Goal: Task Accomplishment & Management: Use online tool/utility

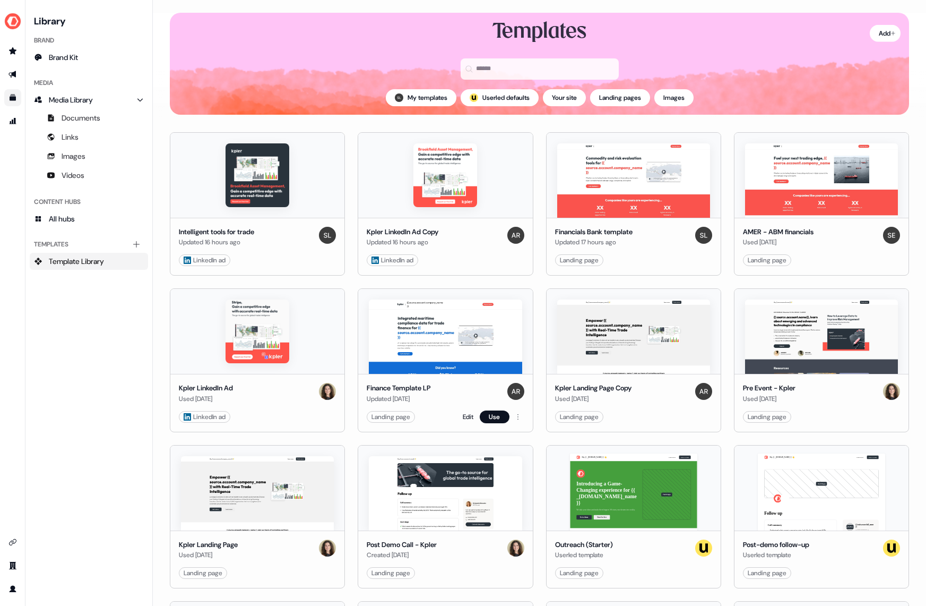
scroll to position [27, 0]
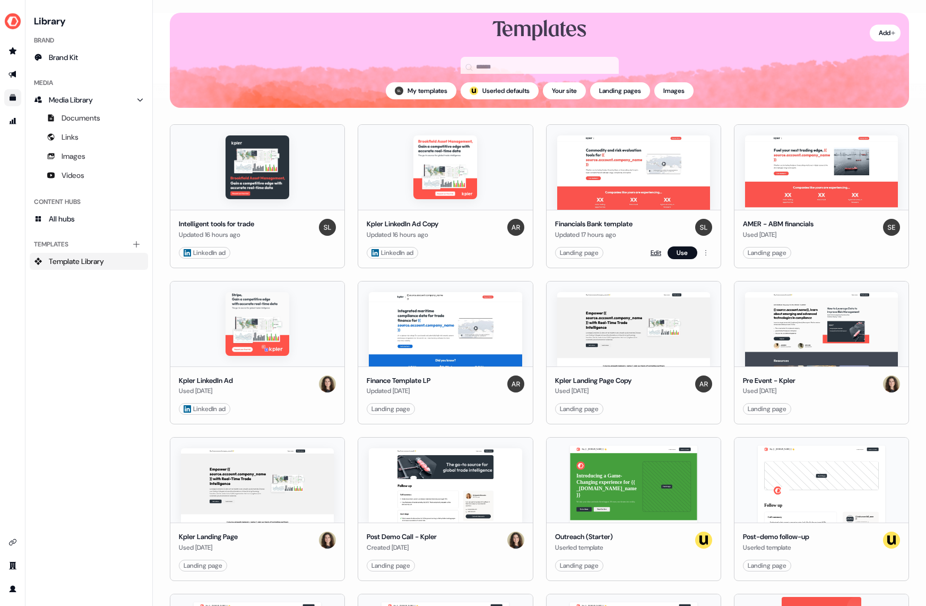
click at [652, 248] on link "Edit" at bounding box center [656, 252] width 11 height 11
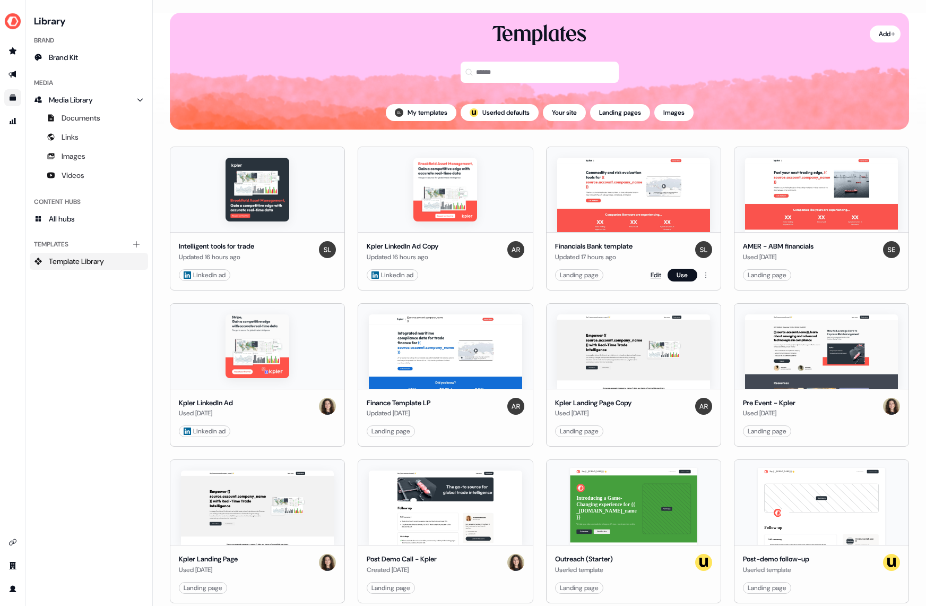
click at [653, 276] on link "Edit" at bounding box center [656, 275] width 11 height 11
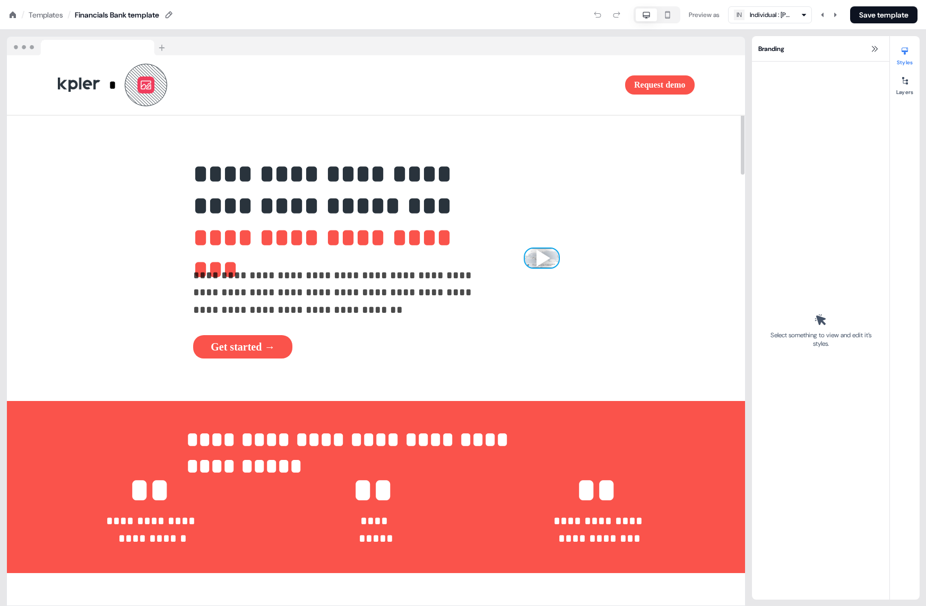
scroll to position [17, 0]
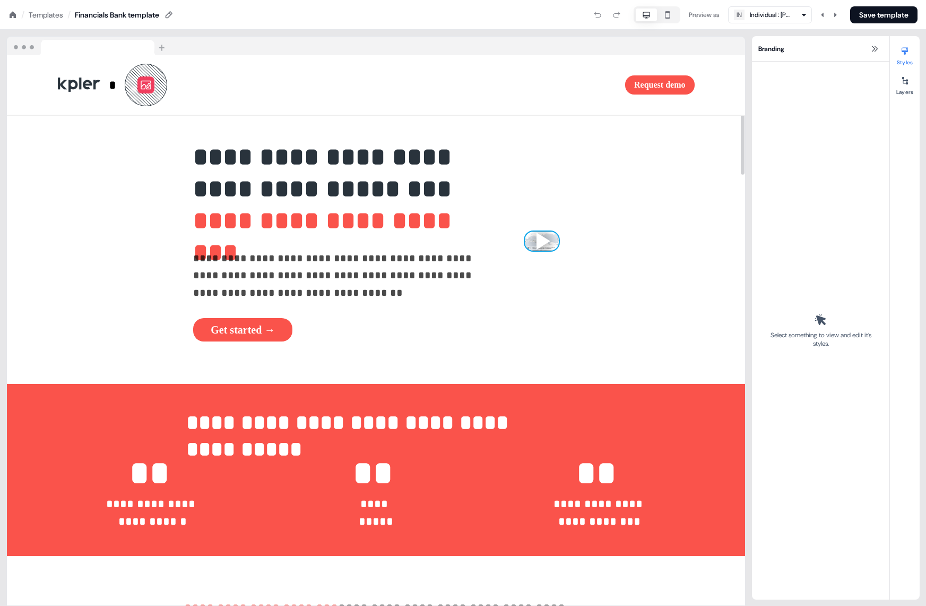
click at [525, 231] on div at bounding box center [542, 240] width 34 height 19
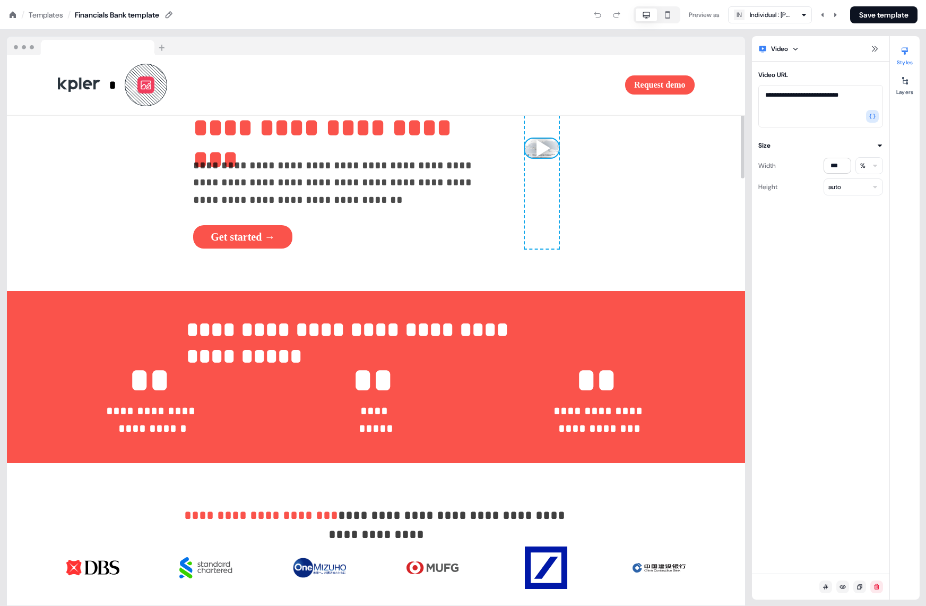
scroll to position [246, 0]
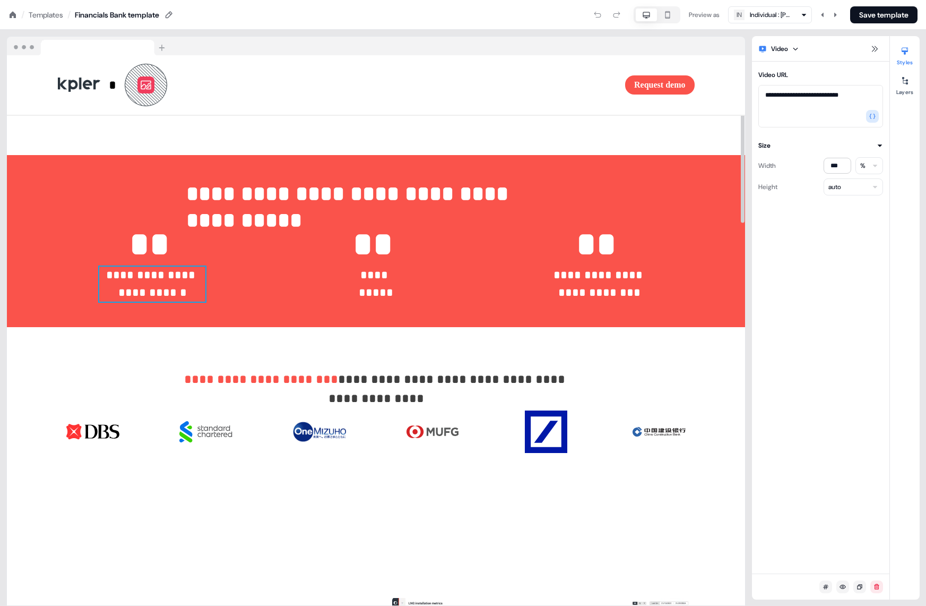
drag, startPoint x: 152, startPoint y: 278, endPoint x: 151, endPoint y: 249, distance: 29.2
click at [152, 278] on p "**********" at bounding box center [152, 283] width 106 height 35
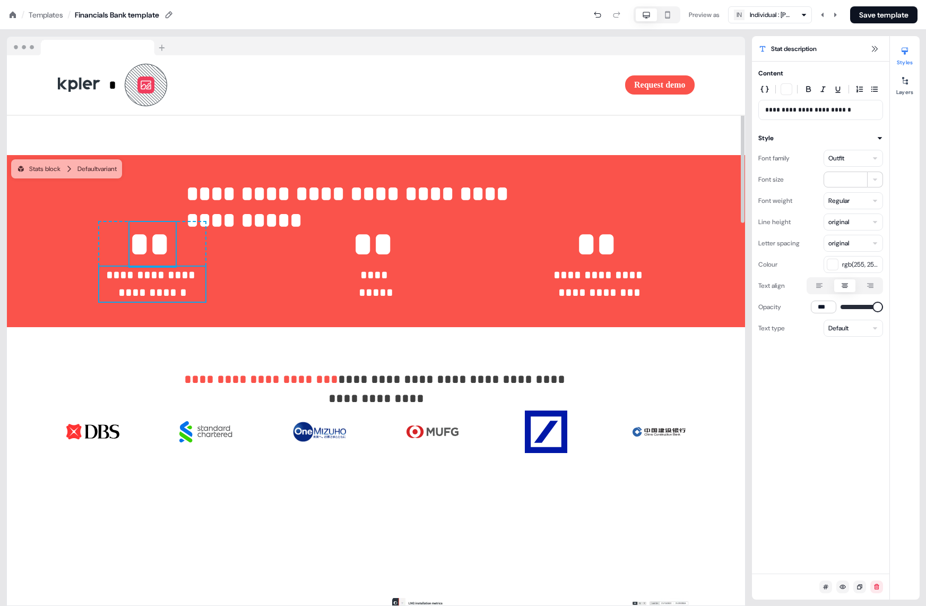
click at [151, 249] on p "**" at bounding box center [153, 244] width 46 height 45
click at [156, 246] on p "**" at bounding box center [153, 244] width 46 height 45
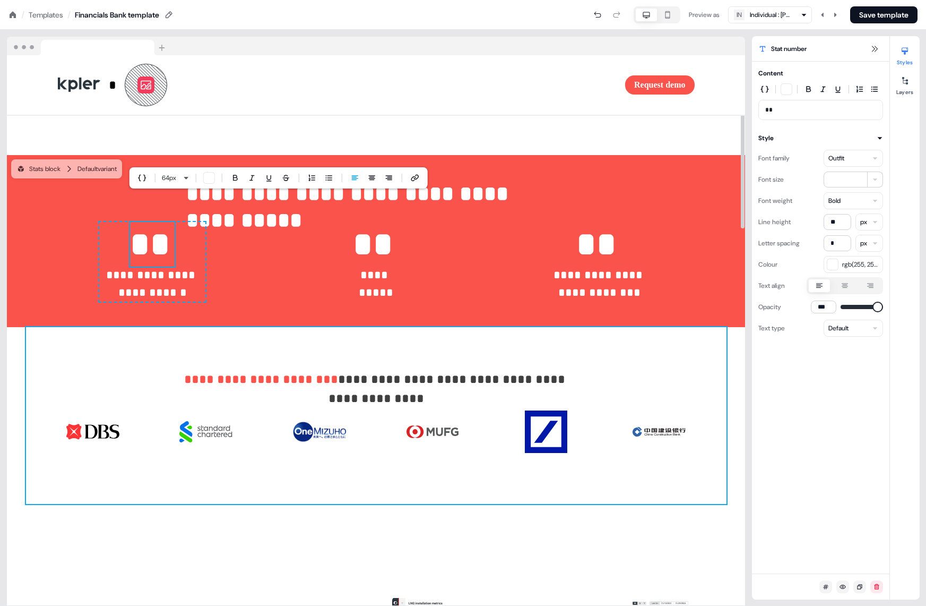
scroll to position [340, 0]
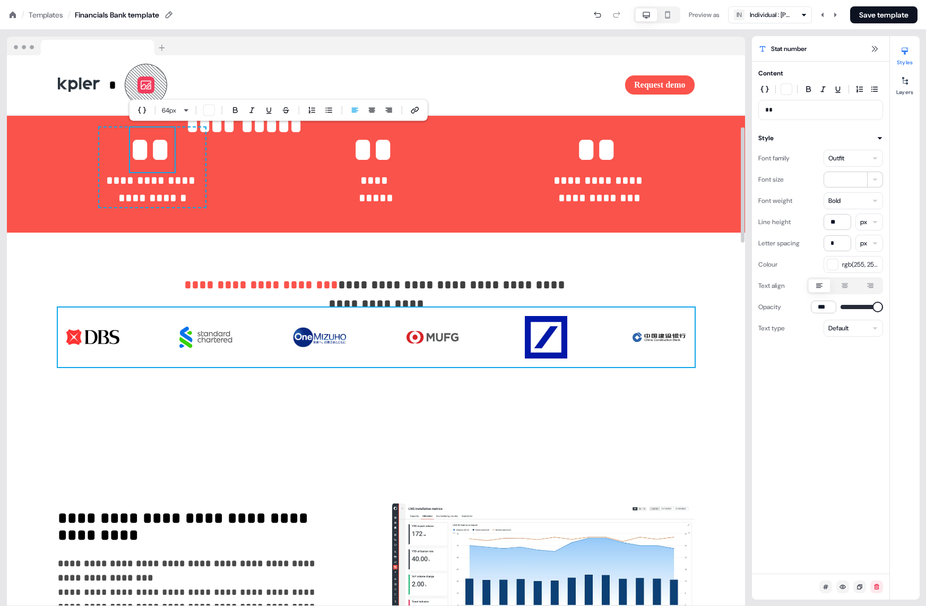
click at [328, 349] on img at bounding box center [319, 337] width 53 height 42
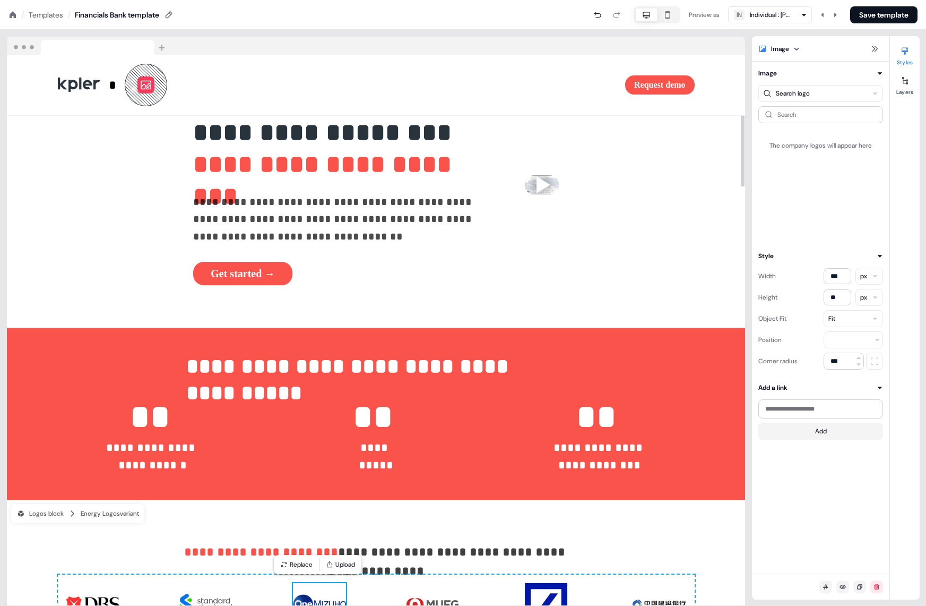
scroll to position [0, 0]
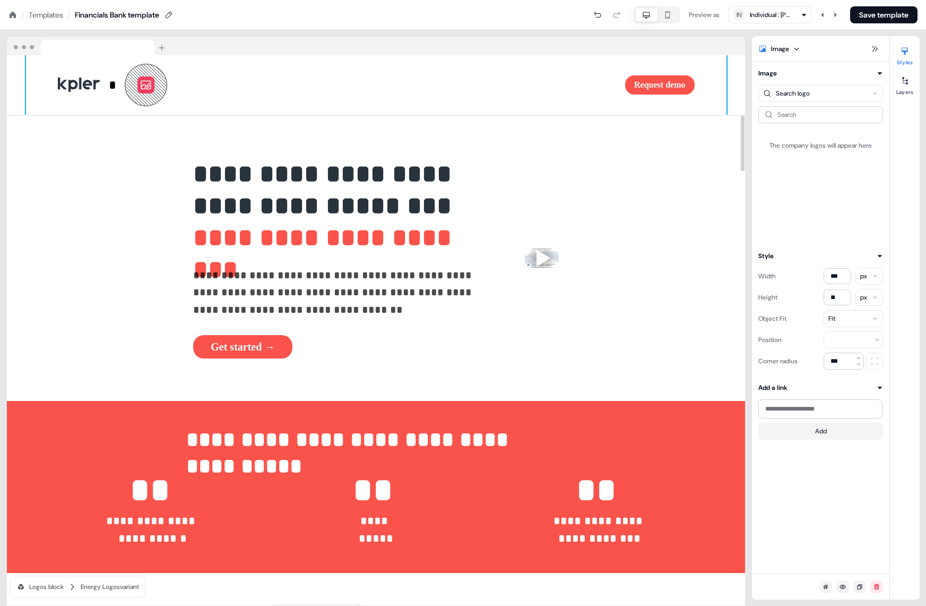
click at [150, 81] on line at bounding box center [155, 81] width 48 height 46
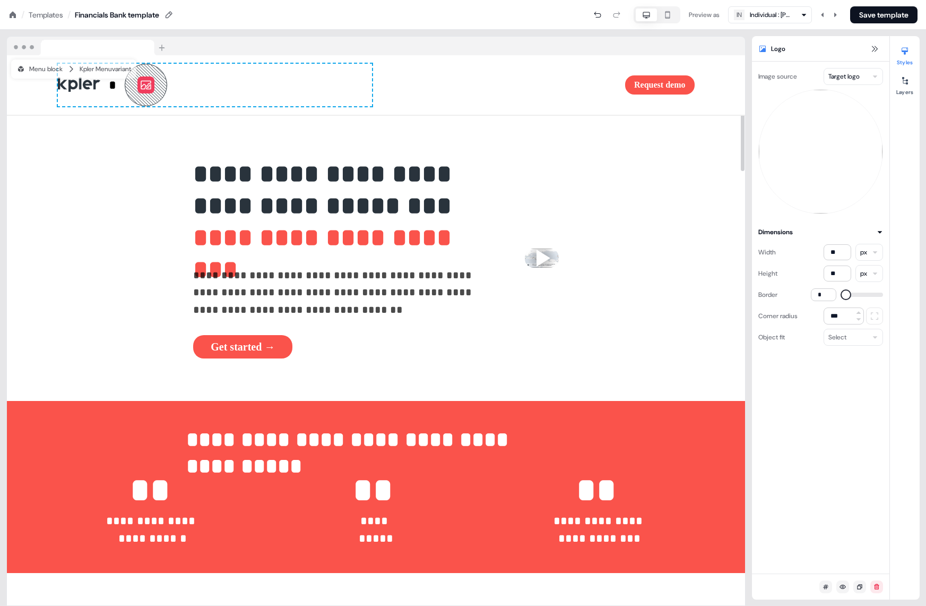
click at [145, 89] on icon at bounding box center [146, 85] width 13 height 13
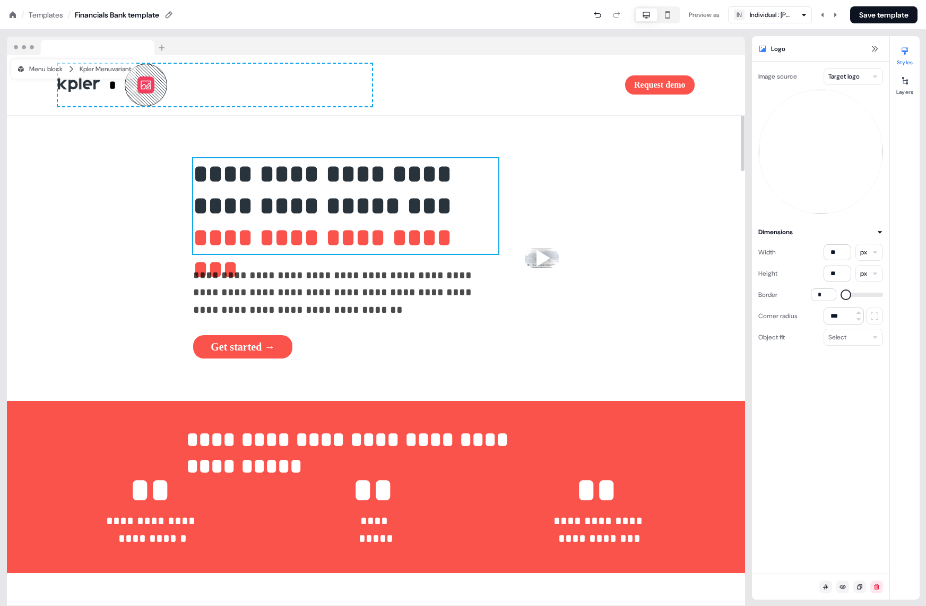
click at [193, 237] on span "**********" at bounding box center [325, 253] width 265 height 57
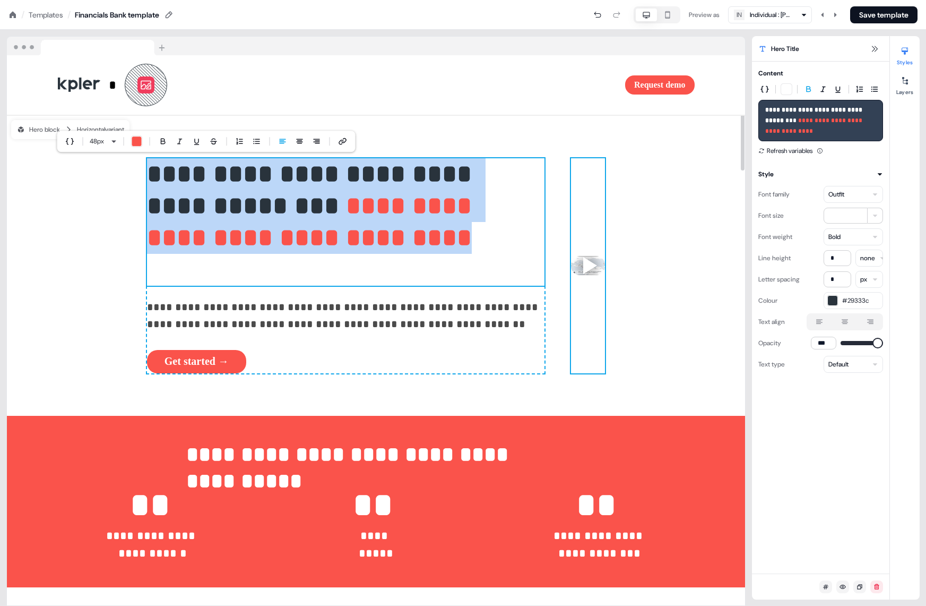
click at [571, 350] on div "To pick up a draggable item, press the space bar. While dragging, use the arrow…" at bounding box center [588, 265] width 34 height 215
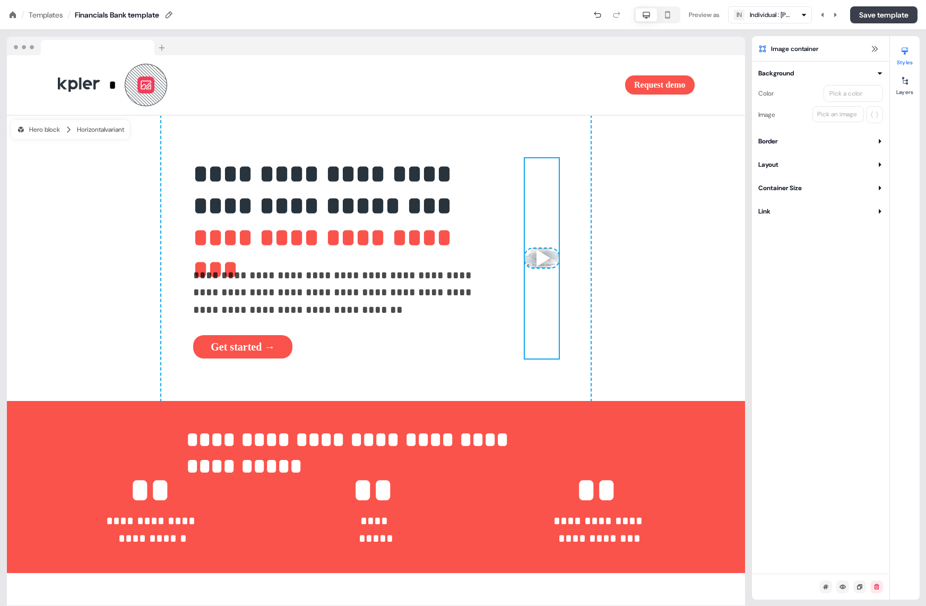
click at [873, 22] on button "Save template" at bounding box center [883, 14] width 67 height 17
click at [16, 16] on icon at bounding box center [12, 15] width 8 height 8
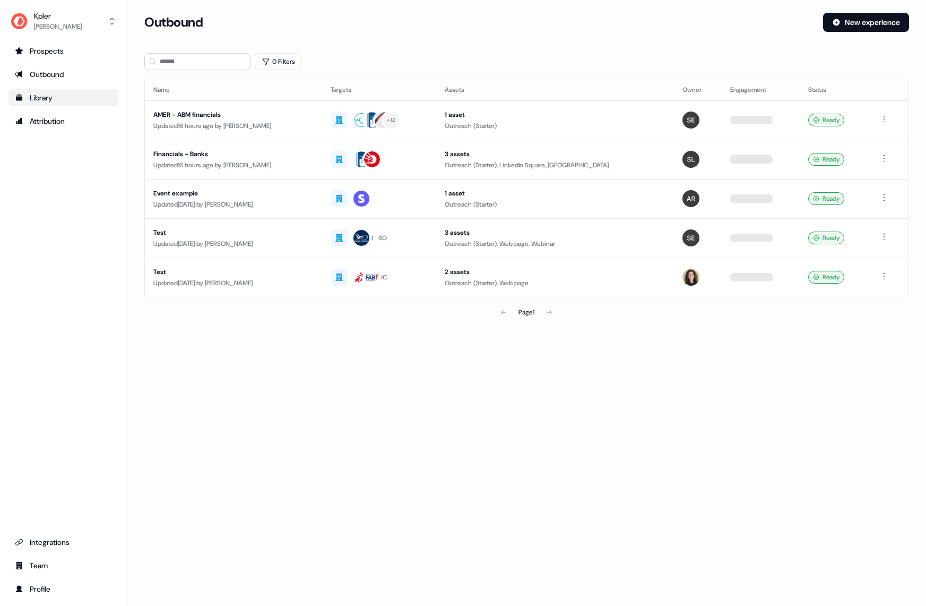
click at [55, 100] on div "Library" at bounding box center [63, 97] width 97 height 11
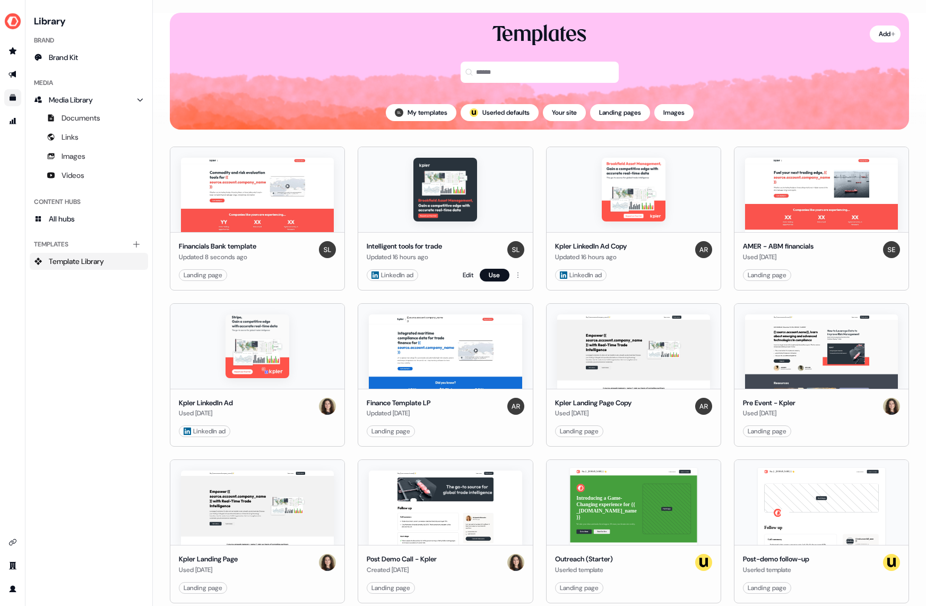
click at [458, 185] on img at bounding box center [446, 190] width 64 height 64
click at [459, 184] on img at bounding box center [446, 190] width 64 height 64
click at [456, 190] on img at bounding box center [446, 190] width 64 height 64
click at [227, 181] on img at bounding box center [257, 195] width 153 height 74
click at [15, 72] on icon "Go to outbound experience" at bounding box center [11, 74] width 7 height 7
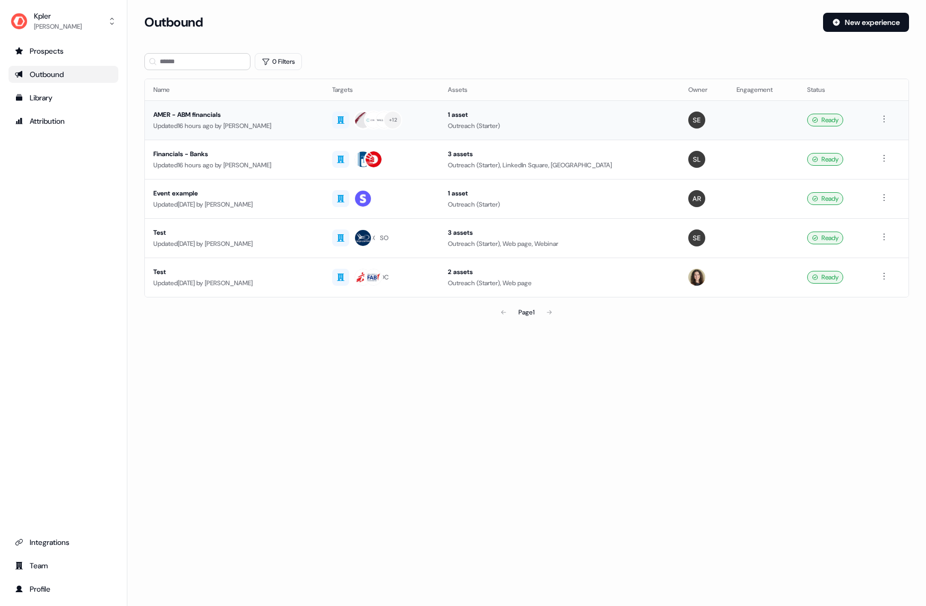
click at [262, 120] on div "Updated 16 hours ago by [PERSON_NAME]" at bounding box center [234, 125] width 162 height 11
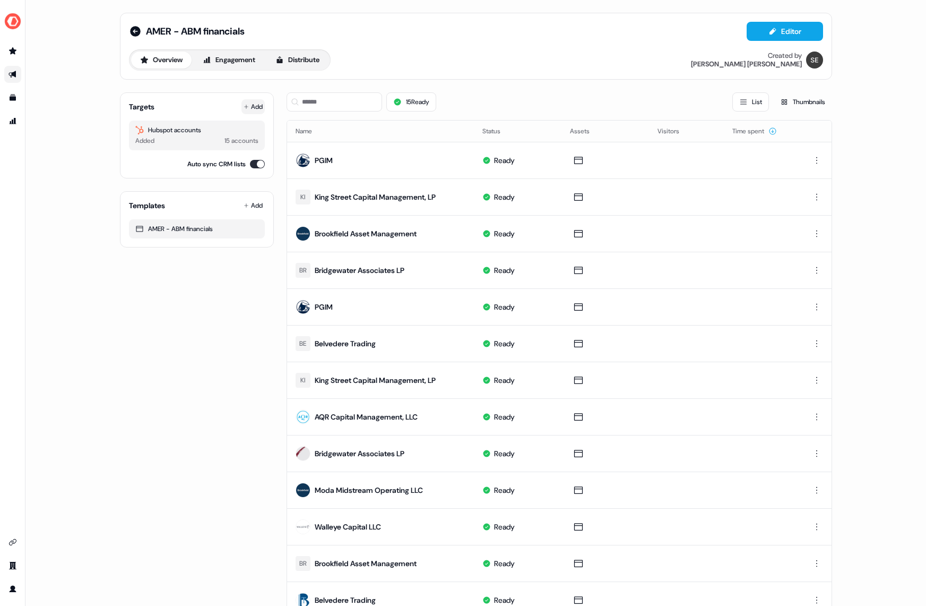
click at [253, 104] on button "Add" at bounding box center [253, 106] width 23 height 15
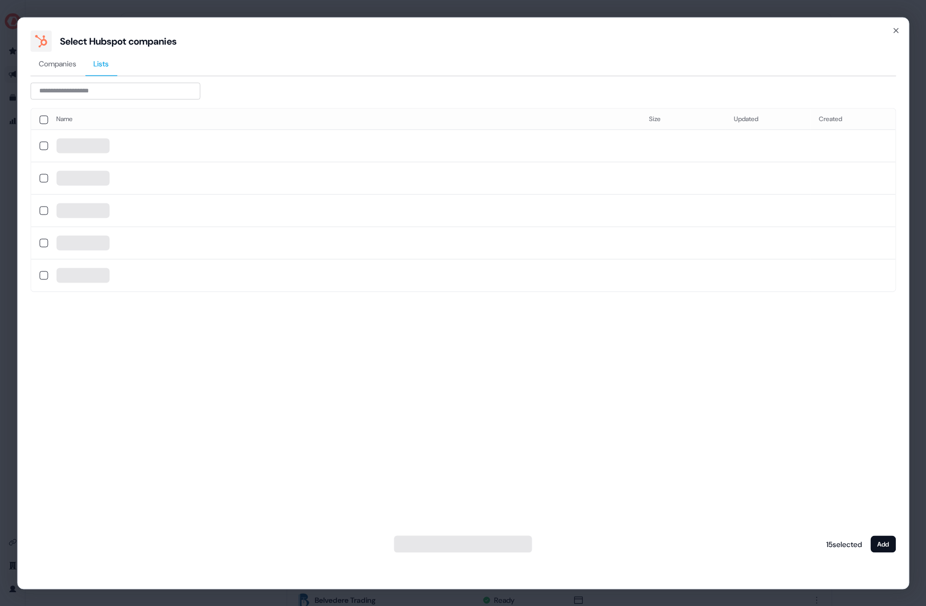
click at [113, 60] on button "Lists" at bounding box center [101, 63] width 32 height 24
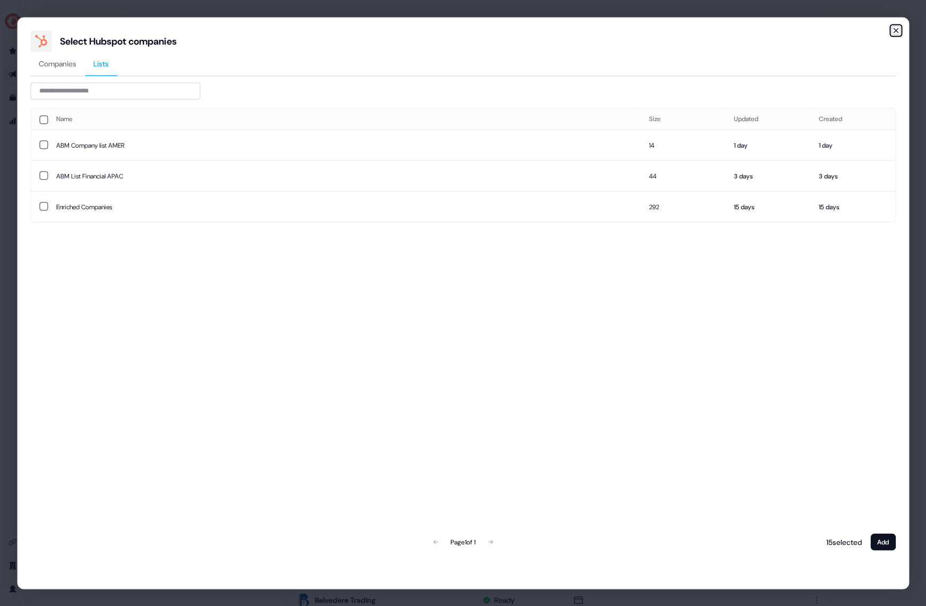
click at [892, 30] on icon "button" at bounding box center [896, 30] width 8 height 8
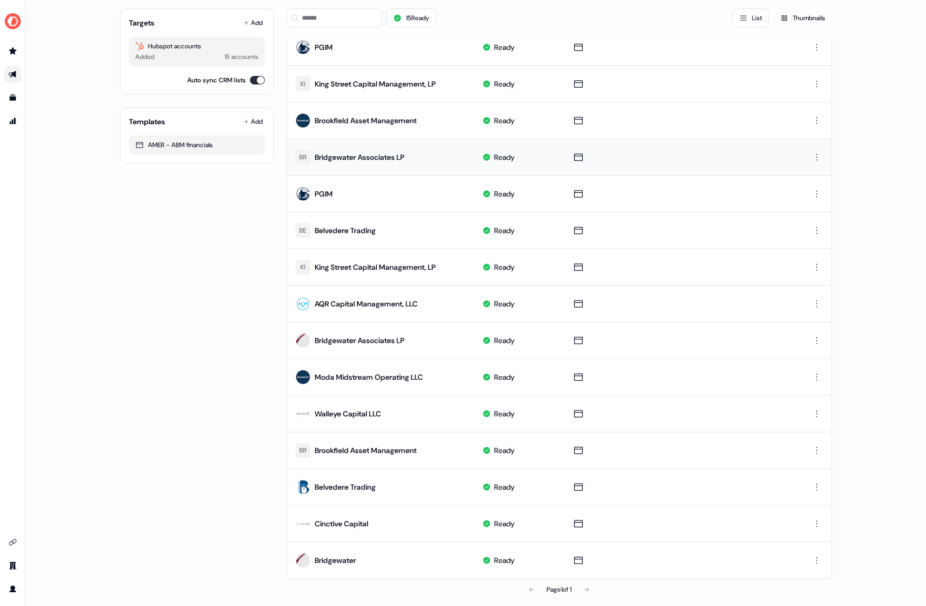
scroll to position [122, 0]
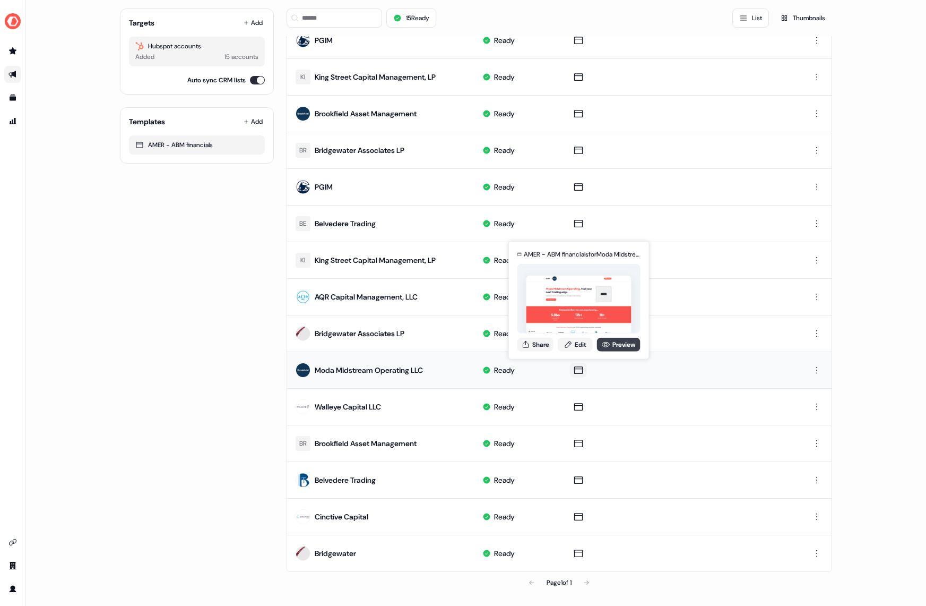
click at [608, 347] on icon at bounding box center [606, 344] width 8 height 8
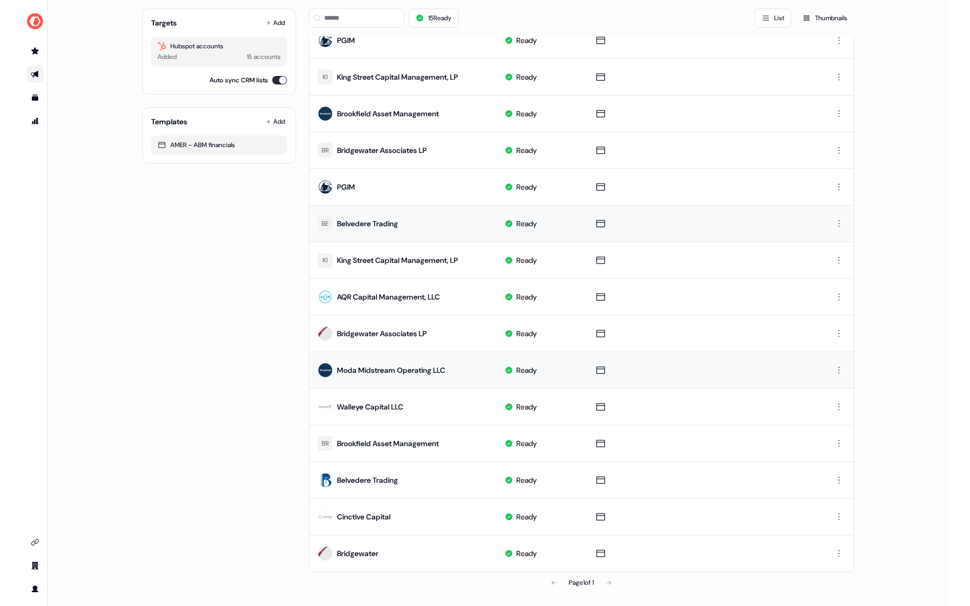
scroll to position [0, 0]
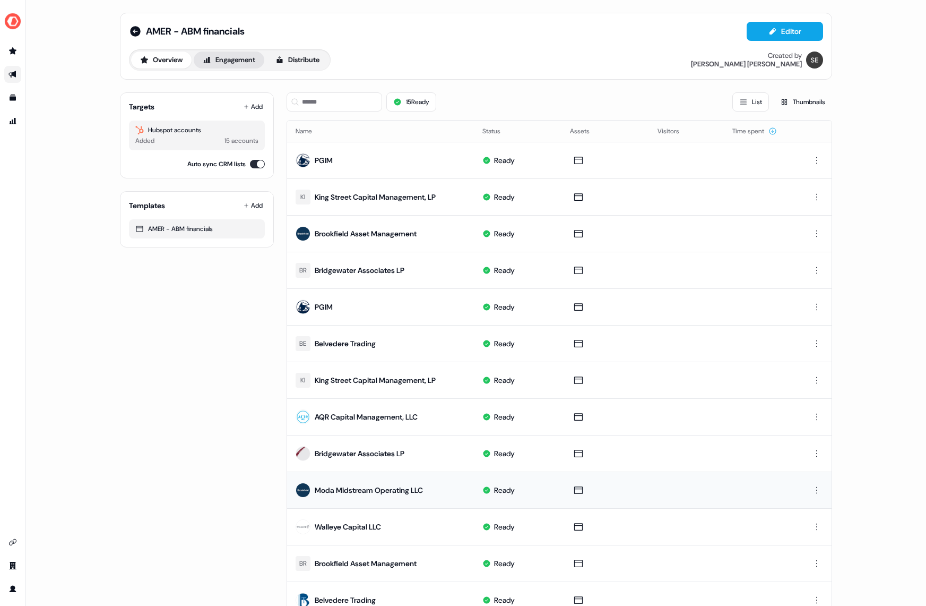
click at [247, 63] on button "Engagement" at bounding box center [229, 59] width 71 height 17
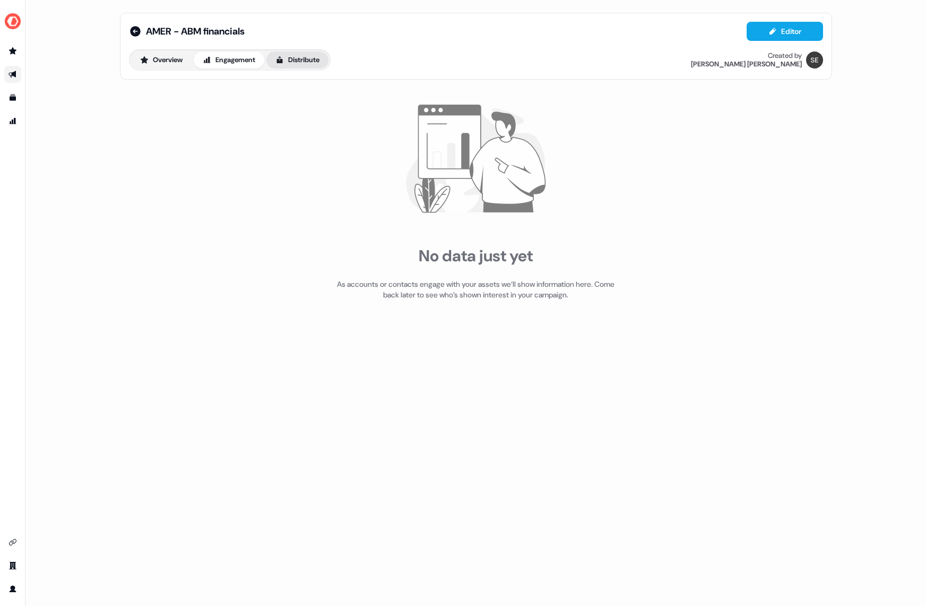
click at [296, 61] on button "Distribute" at bounding box center [297, 59] width 62 height 17
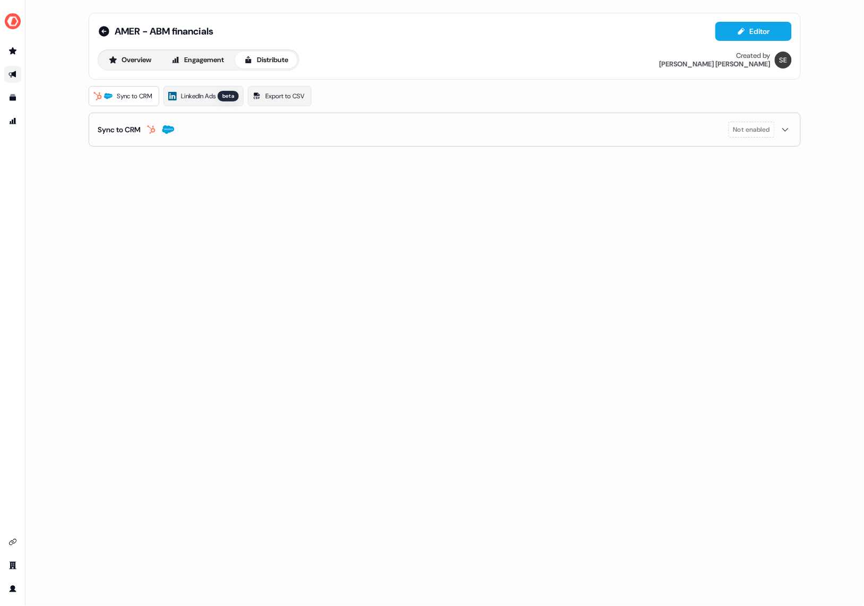
click at [360, 253] on div "AMER - ABM financials Editor Overview Engagement Distribute Created by [PERSON_…" at bounding box center [444, 303] width 839 height 606
click at [12, 123] on icon "Go to attribution" at bounding box center [13, 121] width 7 height 6
click at [15, 124] on icon "Go to attribution" at bounding box center [12, 121] width 8 height 8
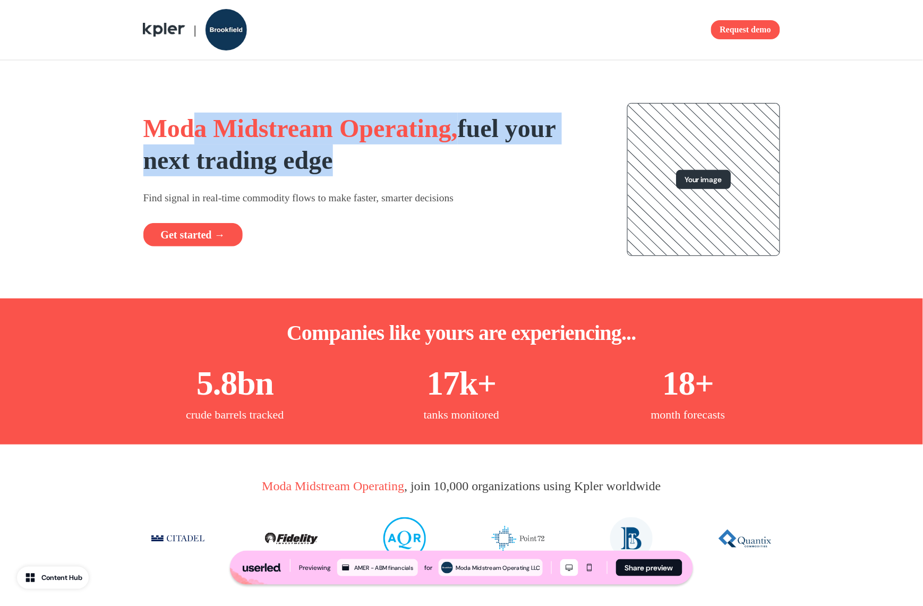
drag, startPoint x: 205, startPoint y: 127, endPoint x: 349, endPoint y: 163, distance: 148.2
click at [344, 160] on h1 "Moda Midstream Operating, fuel your next trading edge" at bounding box center [371, 145] width 457 height 64
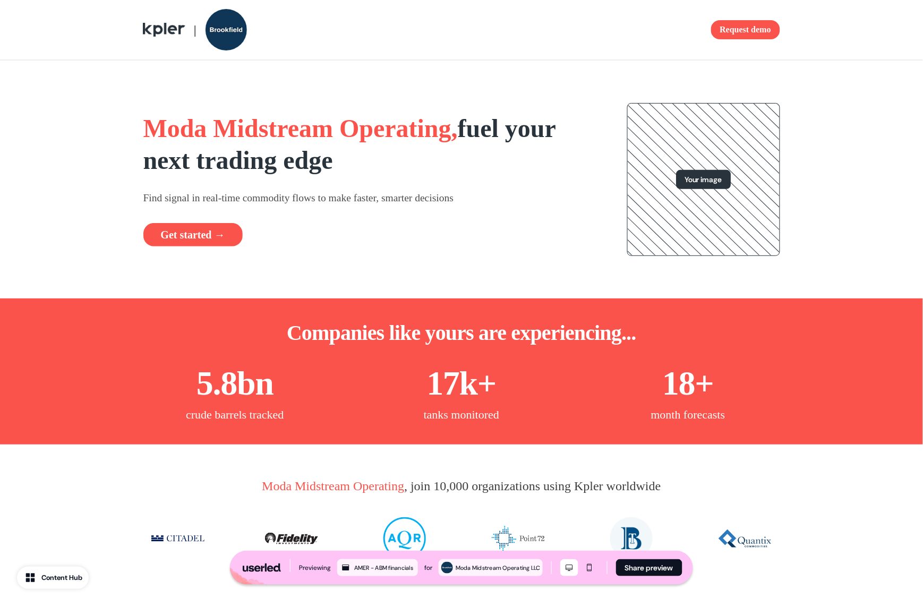
click at [350, 164] on strong "fuel your next trading edge" at bounding box center [349, 144] width 412 height 60
drag, startPoint x: 279, startPoint y: 135, endPoint x: 403, endPoint y: 151, distance: 125.7
click at [403, 150] on h1 "Moda Midstream Operating, fuel your next trading edge" at bounding box center [371, 145] width 457 height 64
click at [404, 157] on h1 "Moda Midstream Operating, fuel your next trading edge" at bounding box center [371, 145] width 457 height 64
drag, startPoint x: 345, startPoint y: 135, endPoint x: 373, endPoint y: 143, distance: 29.2
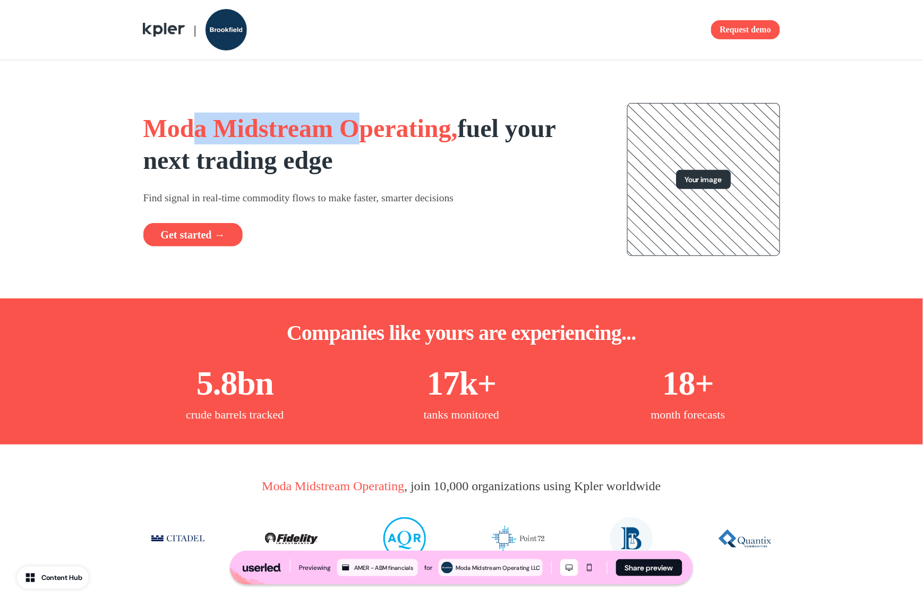
click at [373, 142] on span "Moda Midstream Operating," at bounding box center [300, 128] width 314 height 28
click at [229, 58] on div "| Request demo" at bounding box center [461, 29] width 701 height 59
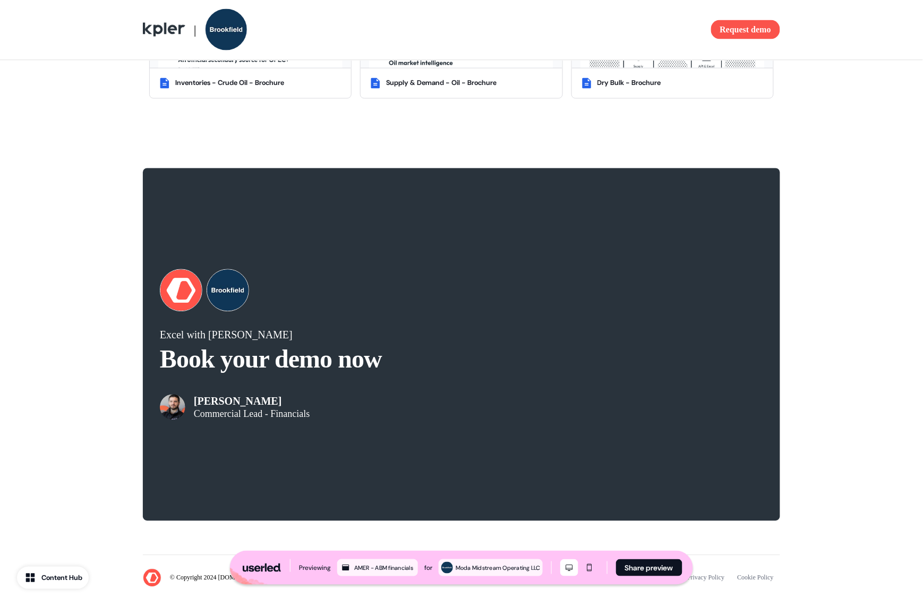
scroll to position [1836, 0]
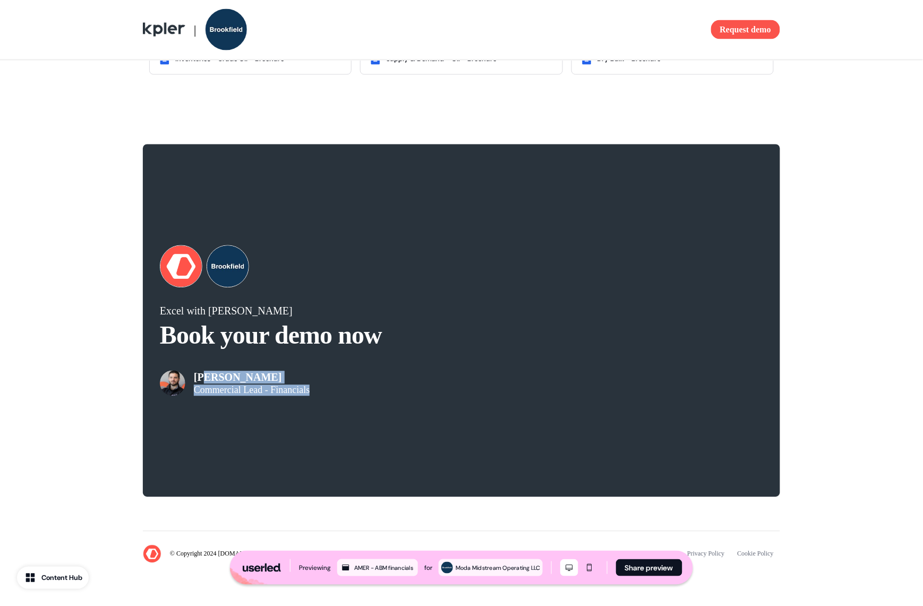
drag, startPoint x: 206, startPoint y: 382, endPoint x: 334, endPoint y: 395, distance: 128.6
click at [332, 394] on div "Michael DeNapoles Commercial Lead - Financials" at bounding box center [311, 375] width 302 height 42
click at [334, 395] on div "Michael DeNapoles Commercial Lead - Financials" at bounding box center [311, 375] width 302 height 42
click at [309, 389] on div "Michael DeNapoles Commercial Lead - Financials" at bounding box center [252, 383] width 116 height 25
click at [352, 367] on div "Michael DeNapoles Commercial Lead - Financials" at bounding box center [311, 375] width 302 height 42
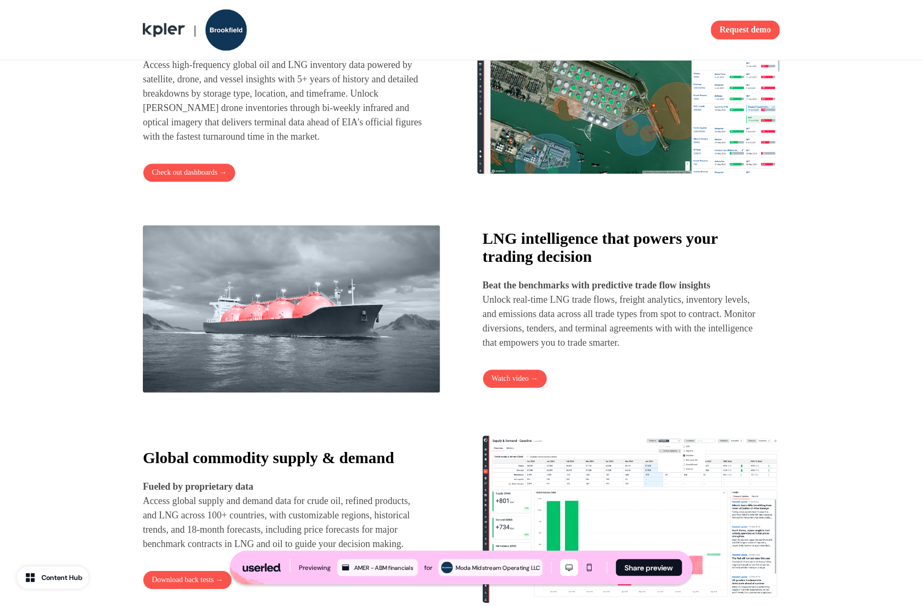
scroll to position [558, 0]
